Goal: Task Accomplishment & Management: Use online tool/utility

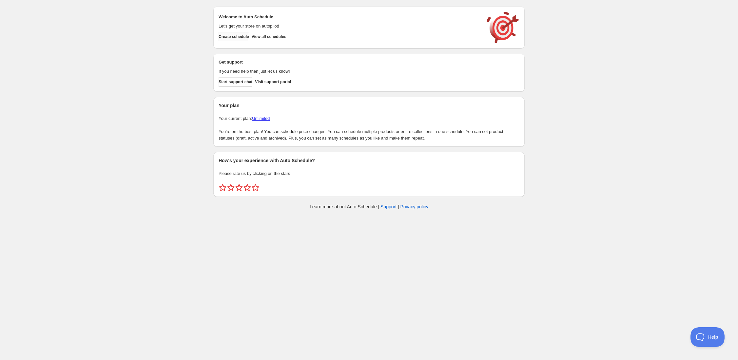
click at [242, 35] on span "Create schedule" at bounding box center [234, 36] width 30 height 5
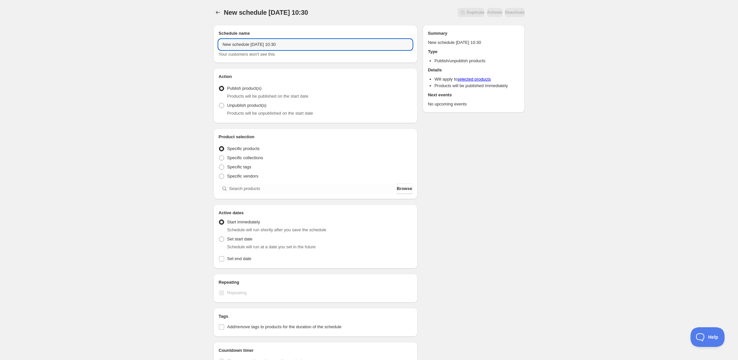
drag, startPoint x: 303, startPoint y: 45, endPoint x: 145, endPoint y: 29, distance: 158.9
click at [145, 29] on div "New schedule [DATE] 10:30. This page is ready New schedule [DATE] 10:30 Duplica…" at bounding box center [369, 250] width 738 height 500
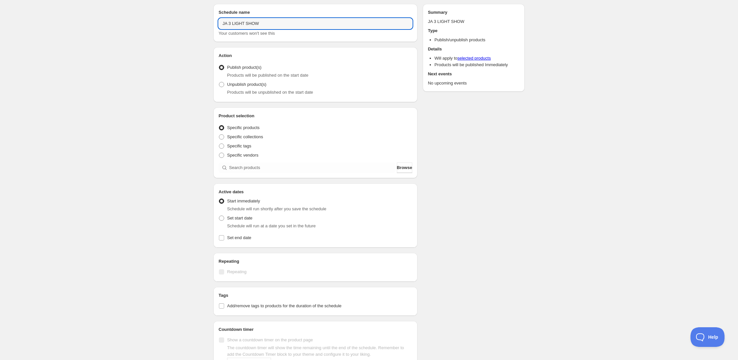
type input "JA 3 LIGHT SHOW"
click at [196, 62] on div "JA 3 LIGHT SHOW. This page is ready JA 3 LIGHT SHOW Duplicate Activate Deactiva…" at bounding box center [369, 227] width 738 height 500
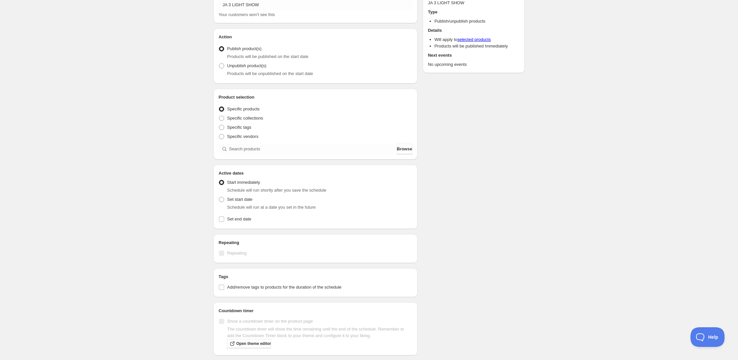
scroll to position [40, 0]
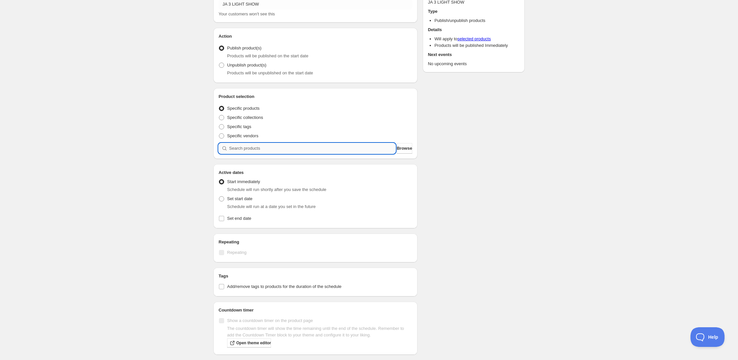
click at [275, 147] on input "search" at bounding box center [312, 148] width 167 height 10
type input "J"
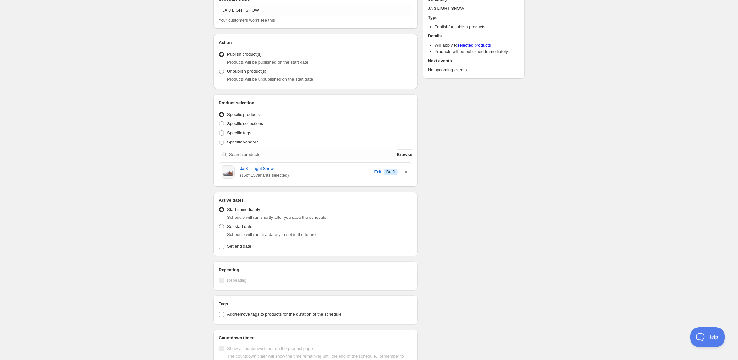
scroll to position [54, 0]
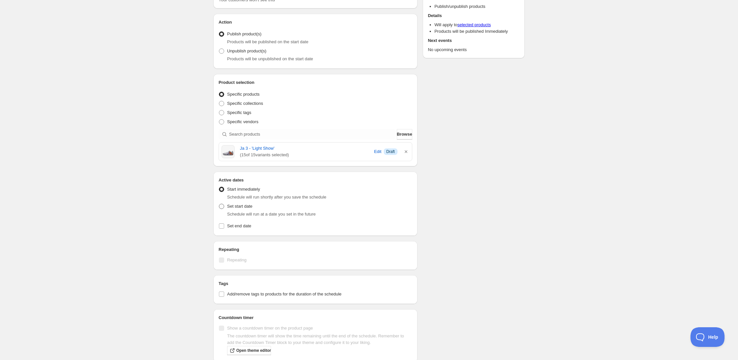
click at [248, 207] on span "Set start date" at bounding box center [239, 206] width 25 height 5
click at [219, 204] on input "Set start date" at bounding box center [219, 204] width 0 height 0
radio input "true"
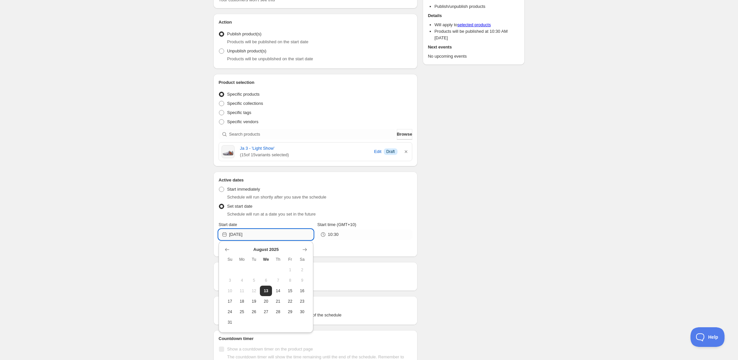
click at [243, 232] on input "[DATE]" at bounding box center [271, 235] width 84 height 10
drag, startPoint x: 278, startPoint y: 291, endPoint x: 284, endPoint y: 285, distance: 7.7
click at [278, 291] on span "14" at bounding box center [278, 291] width 7 height 5
type input "[DATE]"
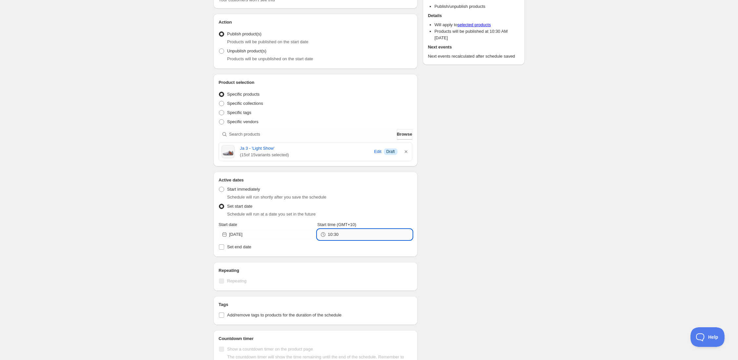
click at [344, 230] on input "10:30" at bounding box center [370, 235] width 84 height 10
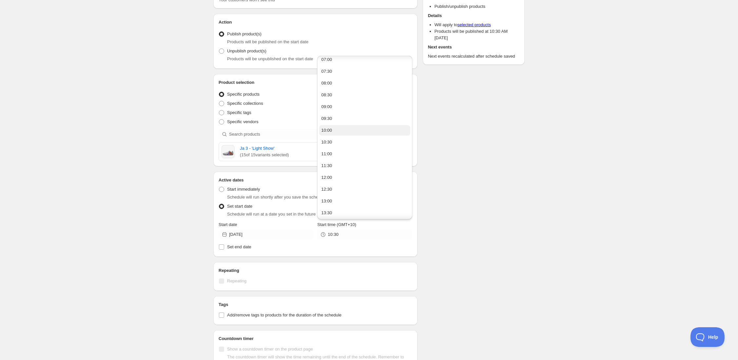
click at [346, 133] on button "10:00" at bounding box center [364, 130] width 91 height 10
type input "10:00"
click at [483, 172] on div "Schedule name JA 3 LIGHT SHOW Your customers won't see this Action Action Publi…" at bounding box center [366, 220] width 317 height 510
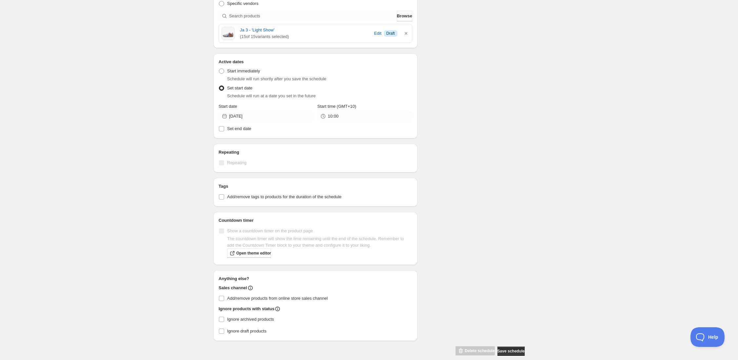
scroll to position [174, 0]
click at [247, 297] on span "Add/remove products from online store sales channel" at bounding box center [277, 297] width 101 height 5
click at [224, 297] on input "Add/remove products from online store sales channel" at bounding box center [221, 297] width 5 height 5
checkbox input "true"
click at [204, 272] on div "JA 3 LIGHT SHOW. This page is ready JA 3 LIGHT SHOW Duplicate Activate Deactiva…" at bounding box center [369, 97] width 738 height 542
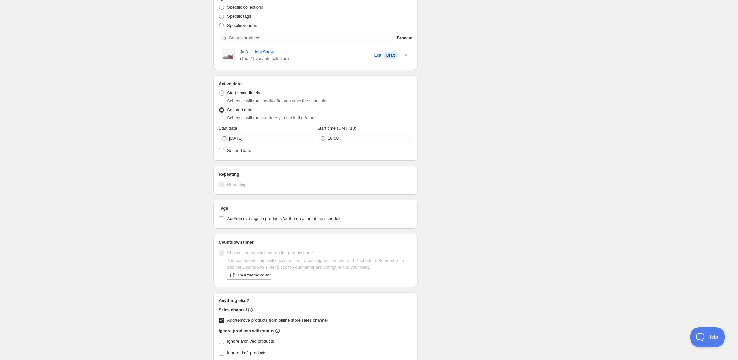
scroll to position [155, 0]
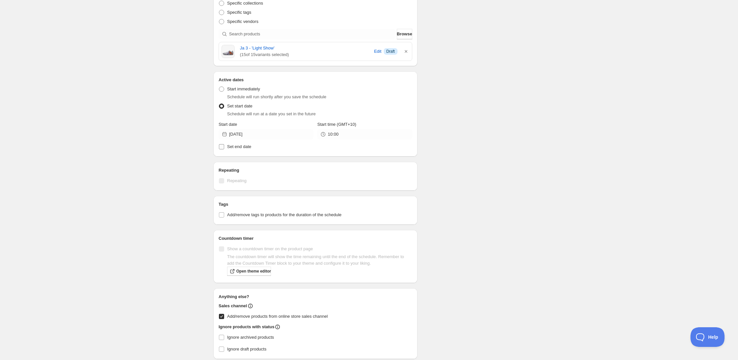
click at [248, 145] on span "Set end date" at bounding box center [239, 146] width 24 height 5
click at [224, 145] on input "Set end date" at bounding box center [221, 146] width 5 height 5
checkbox input "true"
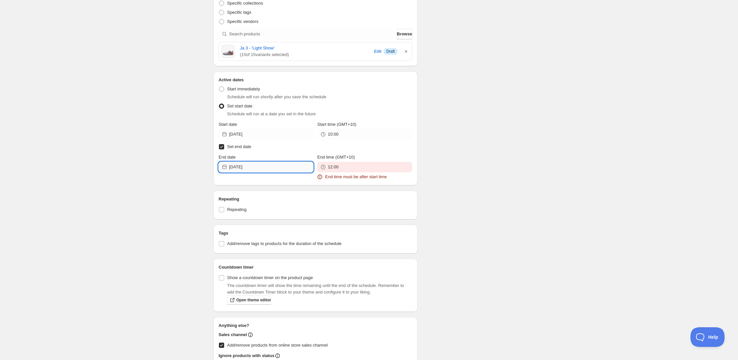
click at [263, 166] on input "[DATE]" at bounding box center [271, 167] width 84 height 10
drag, startPoint x: 280, startPoint y: 223, endPoint x: 303, endPoint y: 207, distance: 28.2
click at [280, 223] on span "14" at bounding box center [278, 223] width 7 height 5
type input "[DATE]"
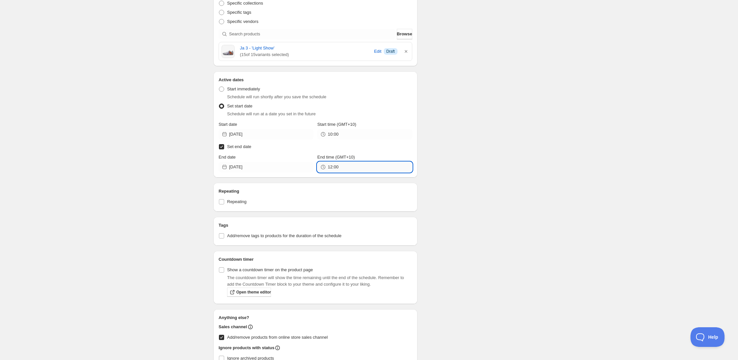
click at [345, 169] on input "12:00" at bounding box center [370, 167] width 84 height 10
click at [347, 183] on button "10:30" at bounding box center [364, 181] width 91 height 10
type input "10:30"
click at [431, 150] on div "Schedule name JA 3 LIGHT SHOW Your customers won't see this Action Action Publi…" at bounding box center [366, 146] width 317 height 562
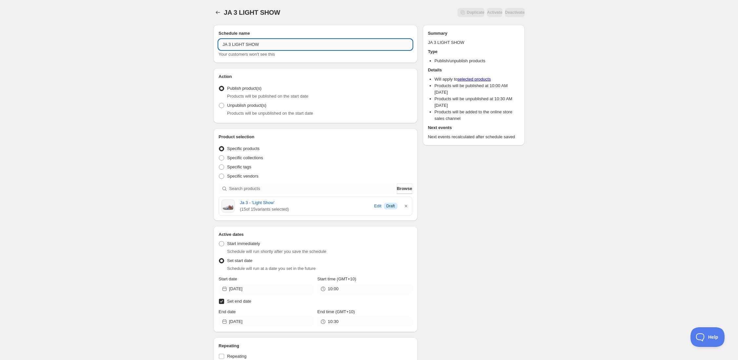
click at [276, 44] on input "JA 3 LIGHT SHOW" at bounding box center [316, 44] width 194 height 10
drag, startPoint x: 270, startPoint y: 45, endPoint x: 189, endPoint y: 37, distance: 80.7
click at [189, 37] on div "JA 3 LIGHT SHOW. This page is ready JA 3 LIGHT SHOW Duplicate Activate Deactiva…" at bounding box center [369, 297] width 738 height 595
click at [266, 43] on input "JA 3 LIGHT SHOW" at bounding box center [316, 44] width 194 height 10
type input "JA 3 LIGHT SHOW MVP"
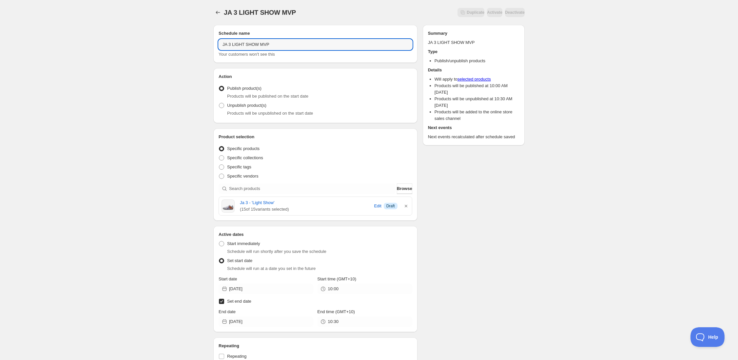
click at [609, 72] on div "JA 3 LIGHT SHOW MVP. This page is ready JA 3 LIGHT SHOW MVP Duplicate Activate …" at bounding box center [369, 297] width 738 height 595
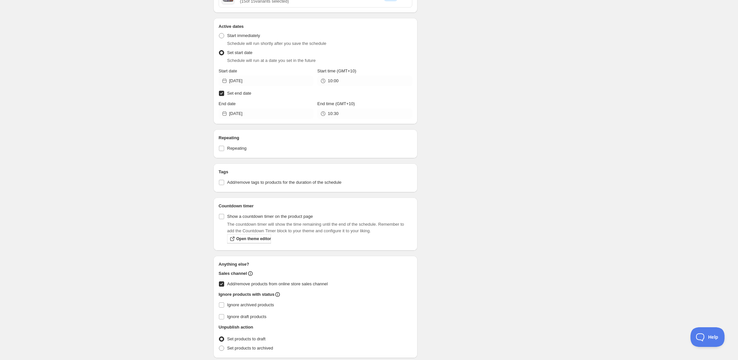
scroll to position [233, 0]
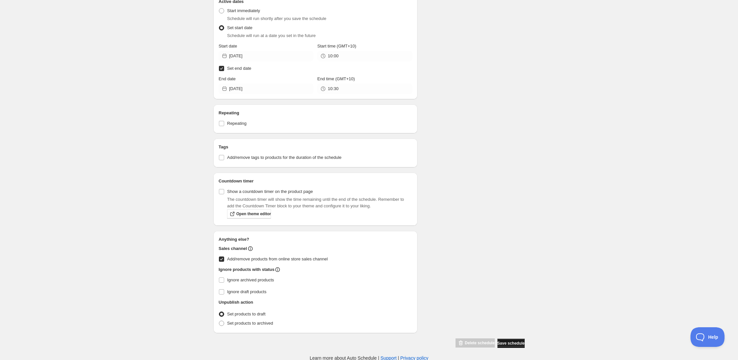
click at [516, 340] on button "Save schedule" at bounding box center [511, 343] width 27 height 9
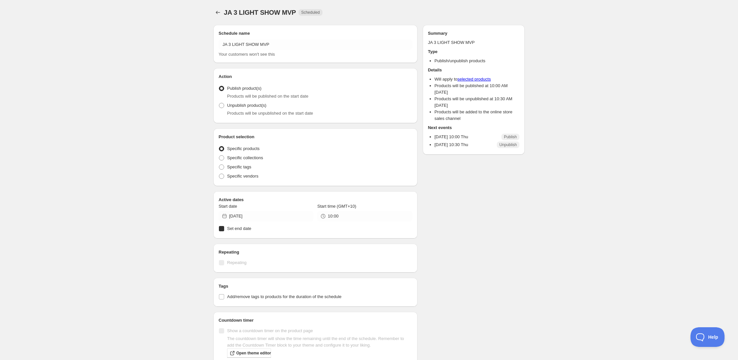
radio input "true"
checkbox input "true"
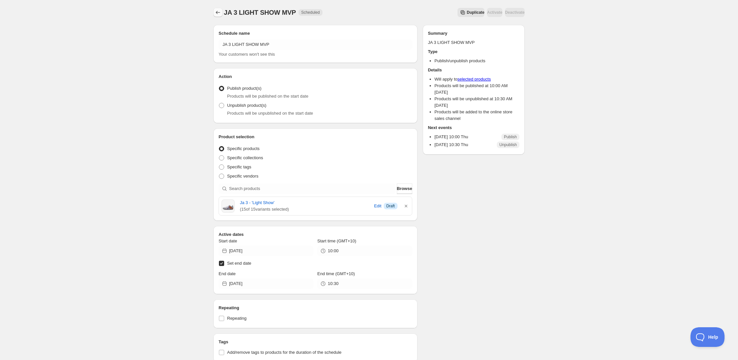
click at [220, 10] on icon "Schedules" at bounding box center [218, 12] width 7 height 7
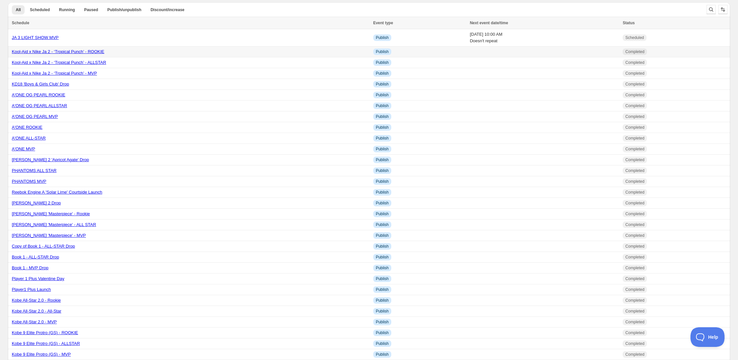
scroll to position [7, 0]
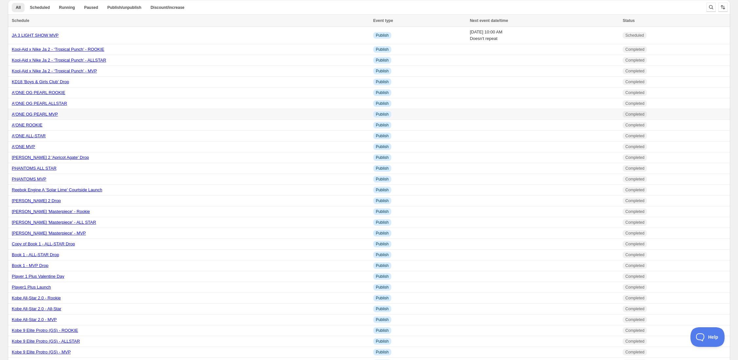
click at [53, 114] on link "A'ONE OG PEARL MVP" at bounding box center [35, 114] width 46 height 5
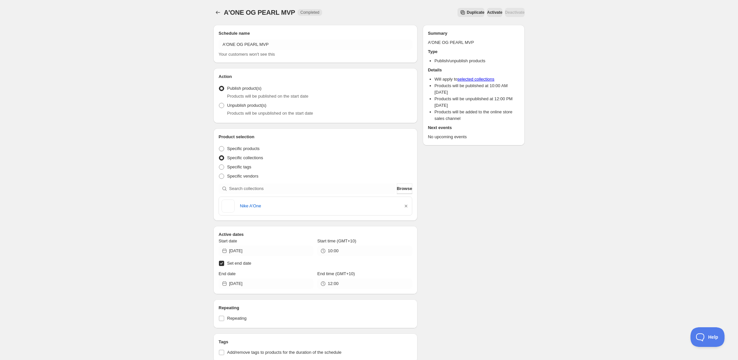
scroll to position [7, 0]
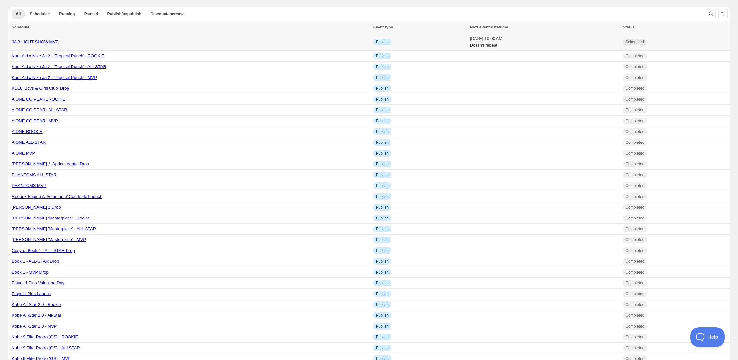
click at [56, 40] on link "JA 3 LIGHT SHOW MVP" at bounding box center [35, 41] width 47 height 5
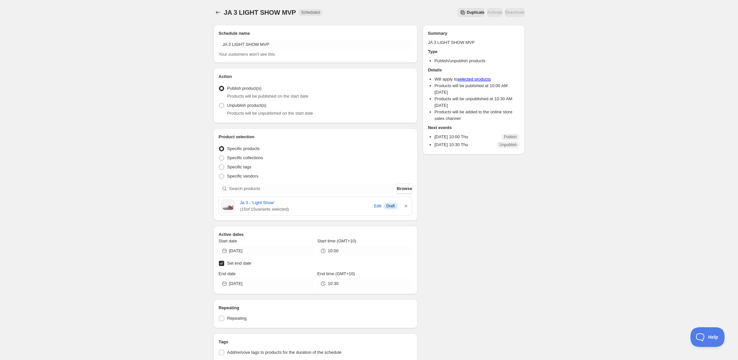
click at [467, 11] on span "Duplicate" at bounding box center [476, 12] width 18 height 5
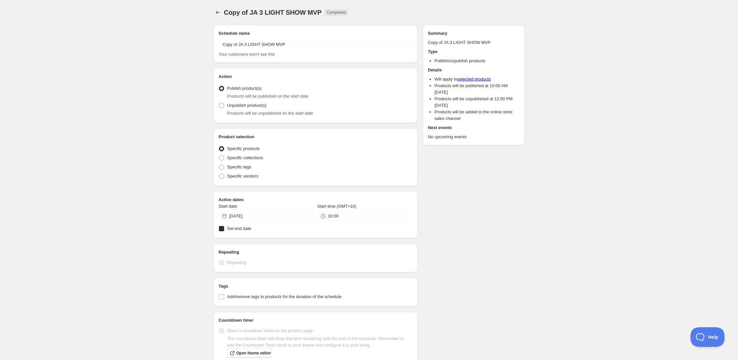
radio input "true"
checkbox input "true"
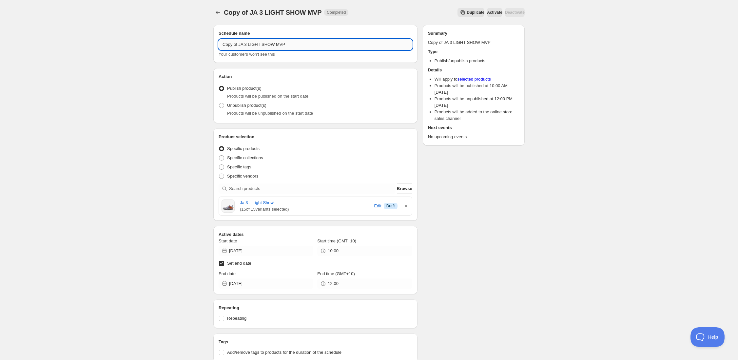
drag, startPoint x: 296, startPoint y: 43, endPoint x: 268, endPoint y: 43, distance: 28.9
click at [274, 42] on input "Copy of JA 3 LIGHT SHOW MVP" at bounding box center [316, 44] width 194 height 10
drag, startPoint x: 240, startPoint y: 45, endPoint x: 194, endPoint y: 44, distance: 46.3
click at [194, 44] on div "Copy of JA 3 LIGHT SHOW MVP. This page is ready Copy of JA 3 LIGHT SHOW MVP Com…" at bounding box center [369, 278] width 738 height 557
click at [265, 45] on input "JA 3 LIGHT SHOW MVP" at bounding box center [316, 44] width 194 height 10
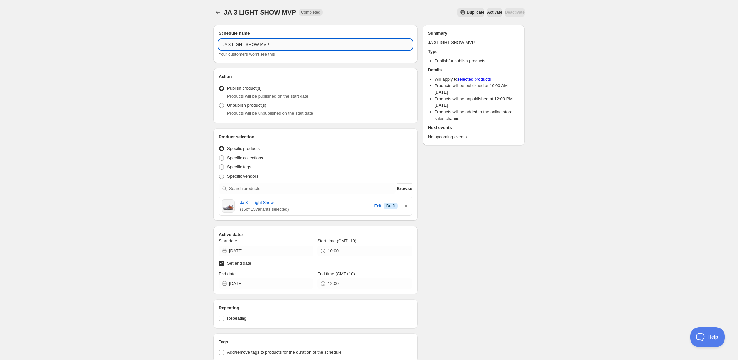
click at [265, 45] on input "JA 3 LIGHT SHOW MVP" at bounding box center [316, 44] width 194 height 10
type input "JA 3 LIGHT SHOW ALLSTAR"
drag, startPoint x: 193, startPoint y: 57, endPoint x: 197, endPoint y: 57, distance: 3.6
click at [197, 57] on div "JA 3 LIGHT SHOW ALLSTAR. This page is ready JA 3 LIGHT SHOW ALLSTAR Completed D…" at bounding box center [369, 278] width 738 height 557
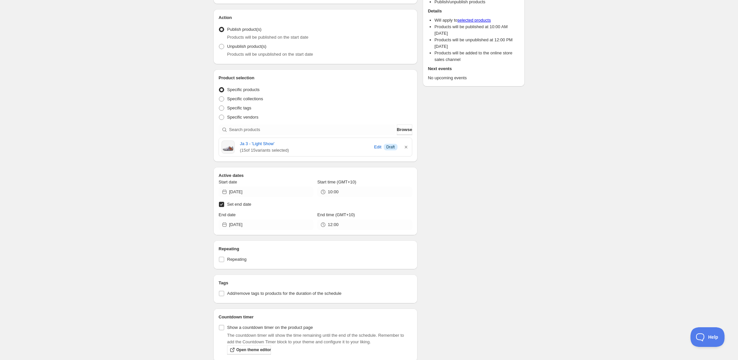
scroll to position [60, 0]
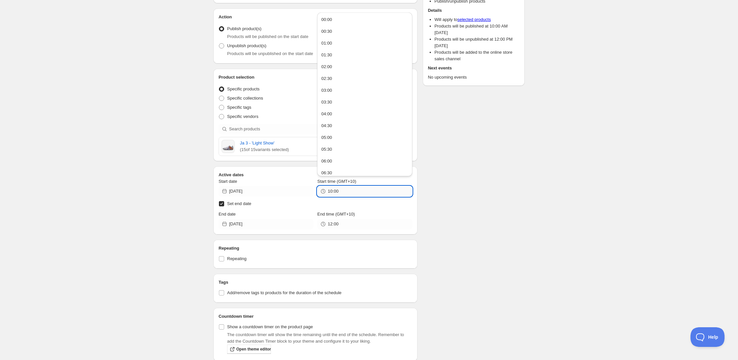
click at [342, 193] on input "10:00" at bounding box center [370, 191] width 84 height 10
click at [343, 18] on button "11:00" at bounding box center [364, 16] width 91 height 10
type input "11:00"
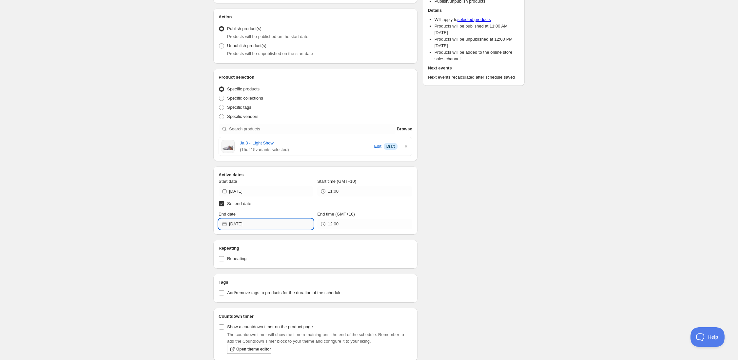
click at [296, 223] on input "[DATE]" at bounding box center [271, 224] width 84 height 10
drag, startPoint x: 282, startPoint y: 279, endPoint x: 285, endPoint y: 277, distance: 3.4
click at [282, 279] on button "14" at bounding box center [278, 280] width 12 height 10
type input "[DATE]"
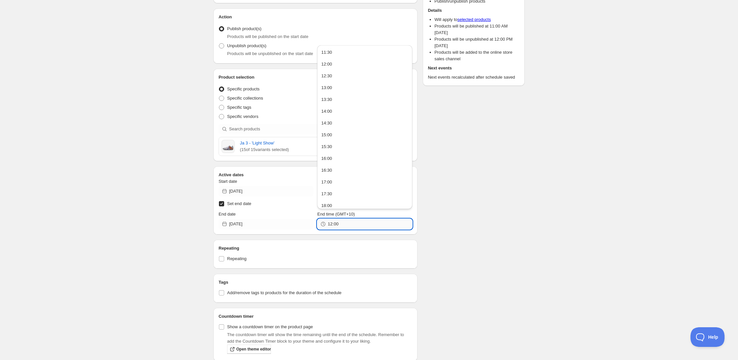
click at [345, 219] on input "12:00" at bounding box center [370, 224] width 84 height 10
click at [350, 55] on button "11:30" at bounding box center [364, 52] width 91 height 10
type input "11:30"
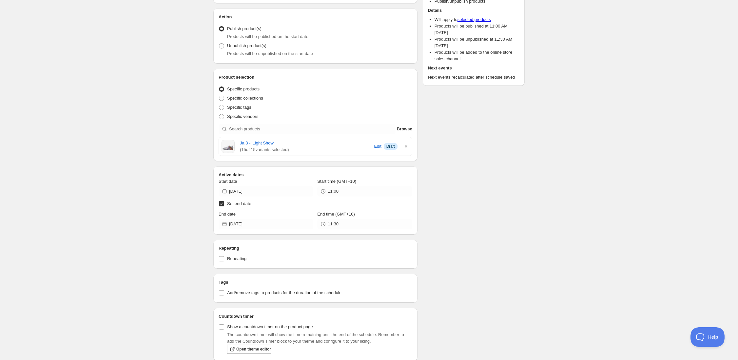
click at [457, 148] on div "Schedule name JA 3 LIGHT SHOW ALLSTAR Your customers won't see this Action Acti…" at bounding box center [366, 222] width 317 height 524
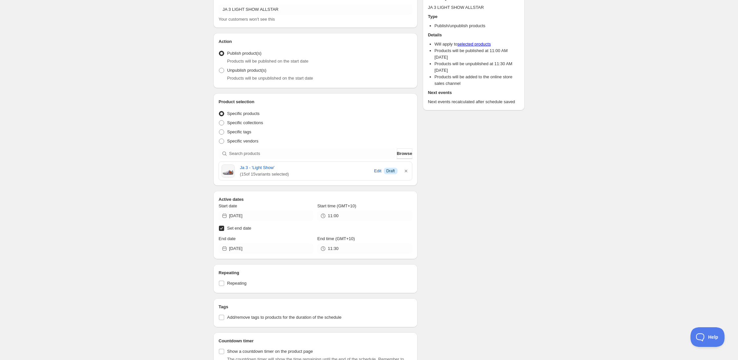
scroll to position [0, 0]
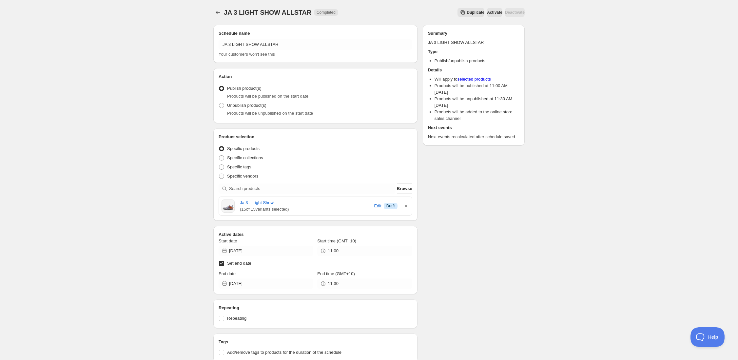
click at [198, 70] on div "JA 3 LIGHT SHOW ALLSTAR. This page is ready JA 3 LIGHT SHOW ALLSTAR Completed D…" at bounding box center [369, 278] width 738 height 557
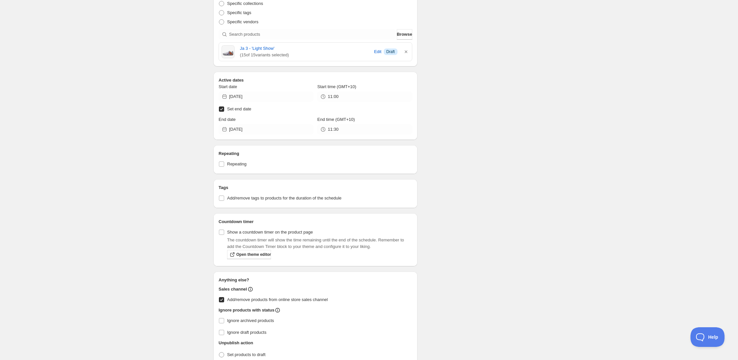
scroll to position [195, 0]
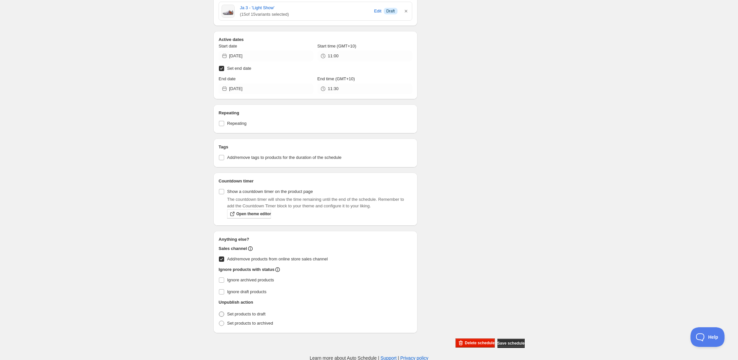
click at [265, 311] on span "Set products to draft" at bounding box center [246, 314] width 38 height 7
click at [219, 312] on input "Set products to draft" at bounding box center [219, 312] width 0 height 0
radio input "true"
click at [257, 311] on span "Set products to draft" at bounding box center [246, 314] width 38 height 7
click at [219, 312] on input "Set products to draft" at bounding box center [219, 312] width 0 height 0
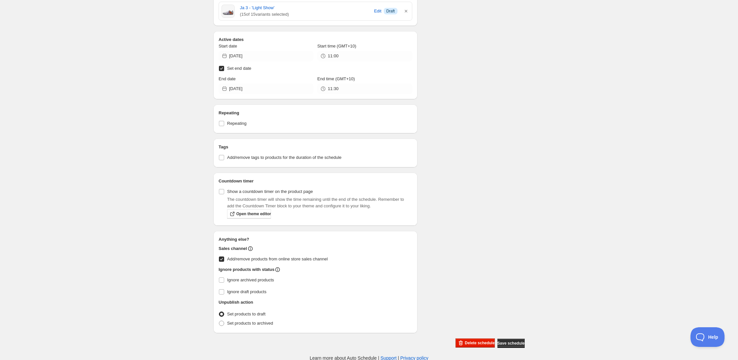
click at [441, 276] on div "Schedule name JA 3 LIGHT SHOW ALLSTAR Your customers won't see this Action Acti…" at bounding box center [366, 87] width 317 height 524
click at [502, 340] on button "Save schedule" at bounding box center [511, 343] width 27 height 9
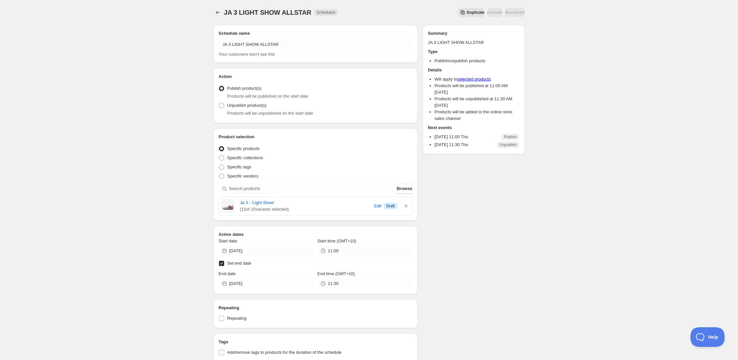
click at [212, 12] on div "JA 3 LIGHT SHOW ALLSTAR. This page is ready JA 3 LIGHT SHOW ALLSTAR Scheduled D…" at bounding box center [369, 272] width 327 height 544
click at [216, 11] on icon "Schedules" at bounding box center [218, 12] width 7 height 7
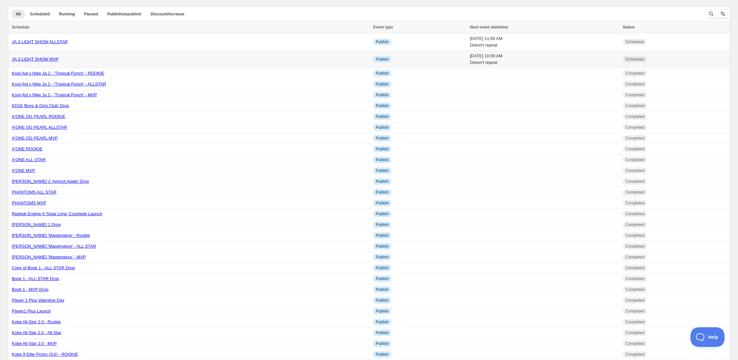
click at [55, 60] on link "JA 3 LIGHT SHOW MVP" at bounding box center [35, 59] width 47 height 5
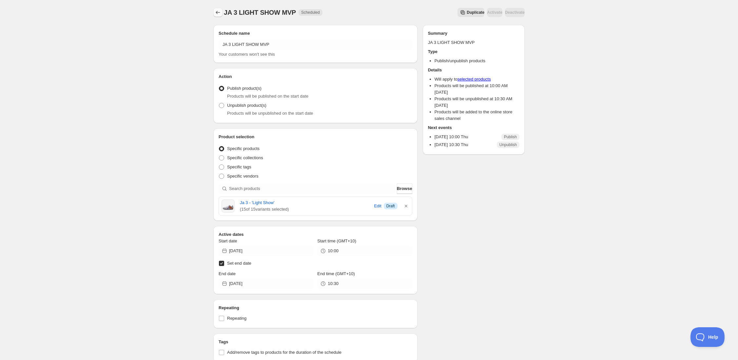
click at [218, 10] on icon "Schedules" at bounding box center [218, 12] width 7 height 7
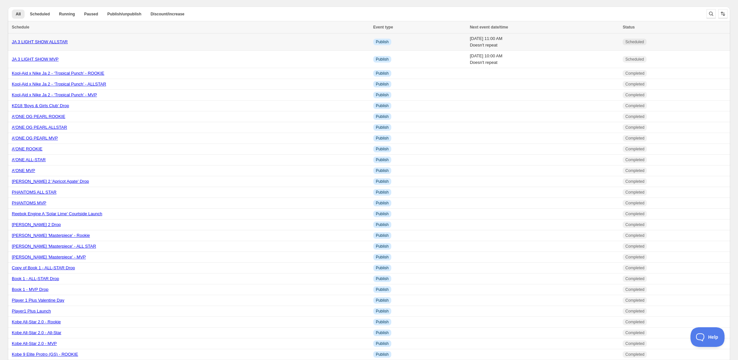
click at [69, 43] on div "JA 3 LIGHT SHOW ALLSTAR" at bounding box center [191, 42] width 358 height 7
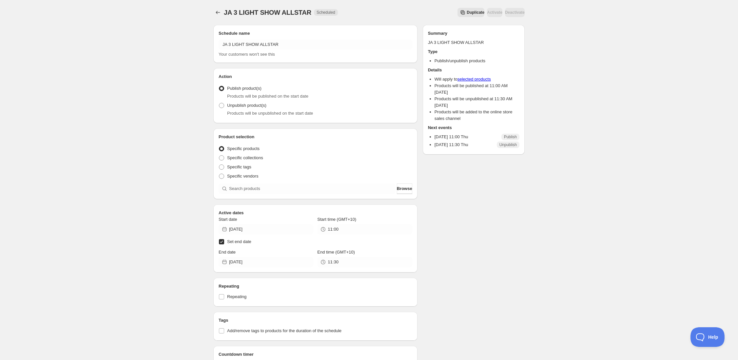
click at [467, 13] on span "Duplicate" at bounding box center [476, 12] width 18 height 5
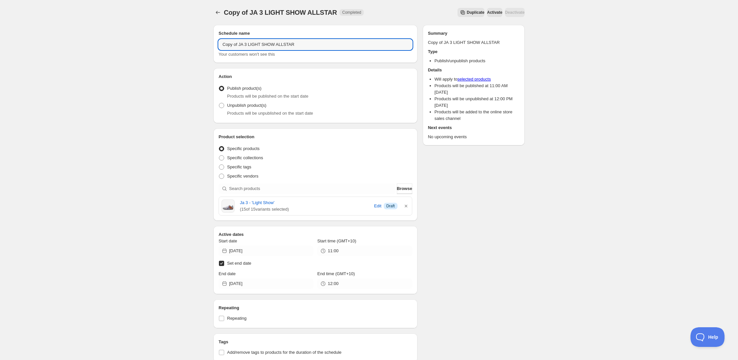
drag, startPoint x: 224, startPoint y: 45, endPoint x: 192, endPoint y: 42, distance: 32.3
click at [193, 42] on div "Copy of JA 3 LIGHT SHOW ALLSTAR. This page is ready Copy of JA 3 LIGHT SHOW ALL…" at bounding box center [369, 278] width 738 height 557
click at [272, 45] on input "JA 3 LIGHT SHOW ALLSTAR" at bounding box center [316, 44] width 194 height 10
type input "JA 3 LIGHT SHOW ROOKIE"
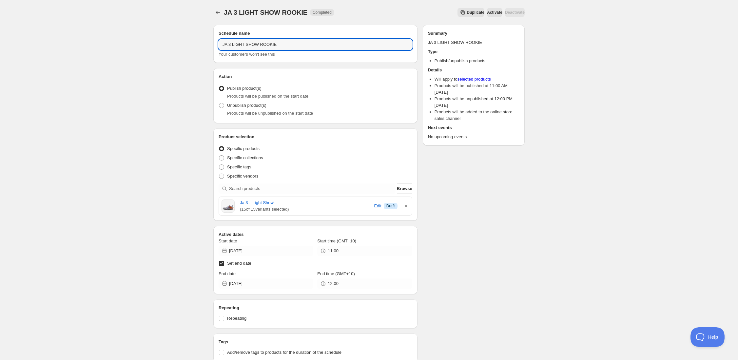
click at [159, 73] on div "JA 3 LIGHT SHOW ROOKIE. This page is ready JA 3 LIGHT SHOW ROOKIE Completed Dup…" at bounding box center [369, 278] width 738 height 557
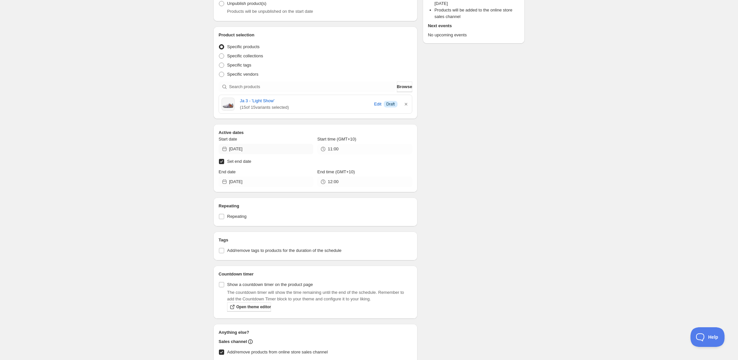
scroll to position [103, 0]
click at [343, 148] on input "11:00" at bounding box center [370, 148] width 84 height 10
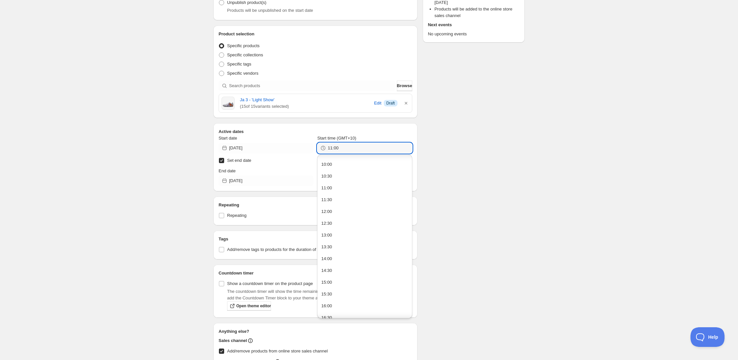
scroll to position [240, 0]
click at [346, 202] on button "12:00" at bounding box center [364, 205] width 91 height 10
type input "12:00"
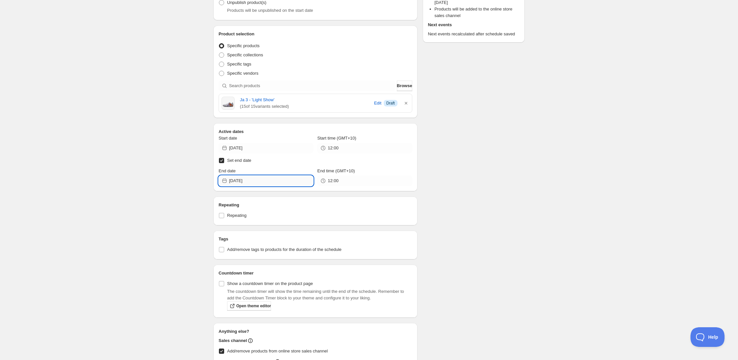
click at [274, 182] on input "[DATE]" at bounding box center [271, 181] width 84 height 10
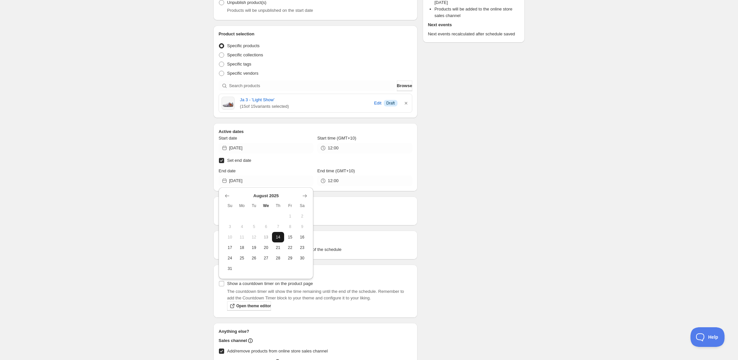
click at [278, 234] on button "14" at bounding box center [278, 237] width 12 height 10
type input "[DATE]"
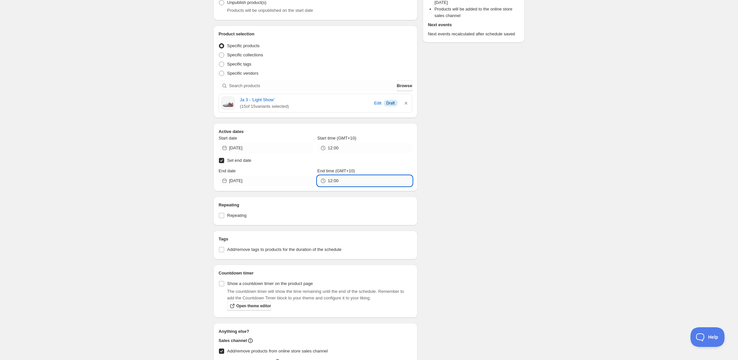
click at [347, 184] on input "12:00" at bounding box center [370, 181] width 84 height 10
click at [349, 197] on button "12:30" at bounding box center [364, 195] width 91 height 10
click at [451, 187] on div "Schedule name JA 3 LIGHT SHOW ROOKIE Your customers won't see this Action Actio…" at bounding box center [366, 179] width 317 height 524
click at [372, 185] on input "12:30" at bounding box center [370, 181] width 84 height 10
type input "12:30"
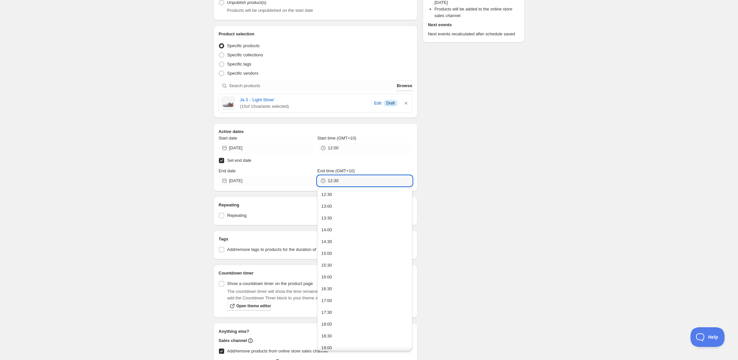
click at [508, 164] on div "Schedule name JA 3 LIGHT SHOW ROOKIE Your customers won't see this Action Actio…" at bounding box center [366, 179] width 317 height 524
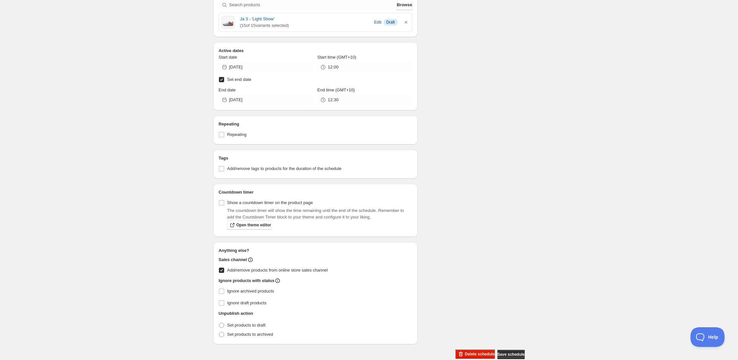
scroll to position [195, 0]
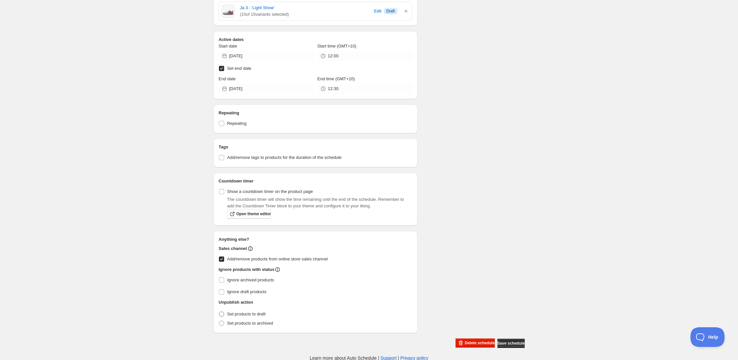
click at [247, 314] on span "Set products to draft" at bounding box center [246, 314] width 38 height 5
click at [219, 312] on input "Set products to draft" at bounding box center [219, 312] width 0 height 0
radio input "true"
click at [180, 219] on div "JA 3 LIGHT SHOW ROOKIE. This page is ready JA 3 LIGHT SHOW ROOKIE Completed Dup…" at bounding box center [369, 83] width 738 height 557
click at [506, 345] on button "Save schedule" at bounding box center [511, 343] width 27 height 9
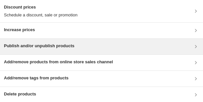
click at [61, 21] on h3 "Publish and/or unpublish products" at bounding box center [39, 46] width 70 height 7
